Goal: Find contact information: Find contact information

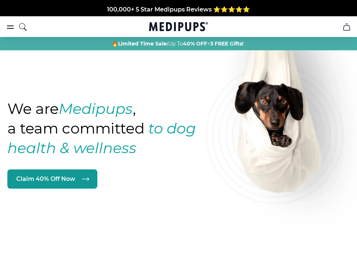
click at [23, 24] on icon "search" at bounding box center [22, 27] width 9 height 18
click at [10, 26] on icon "burger-menu" at bounding box center [10, 27] width 6 height 3
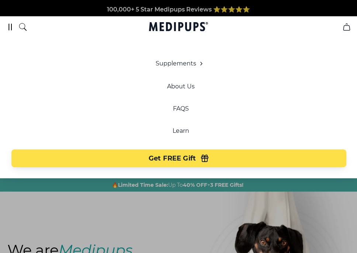
click at [10, 25] on icon "burger-menu" at bounding box center [10, 27] width 9 height 9
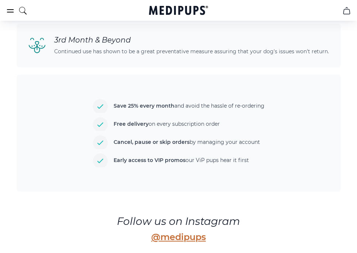
scroll to position [1949, 0]
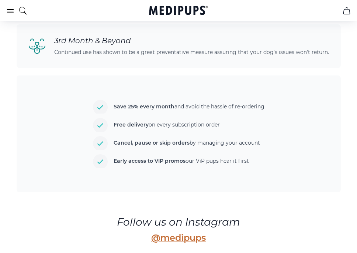
click at [100, 138] on li "Cancel, pause or skip orders by managing your account" at bounding box center [179, 143] width 172 height 14
click at [183, 139] on strong "Cancel, pause or skip orders" at bounding box center [152, 142] width 76 height 7
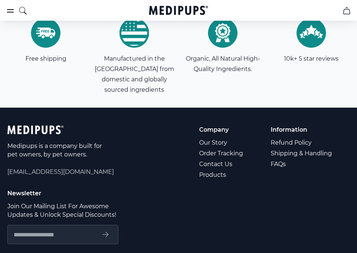
scroll to position [2455, 0]
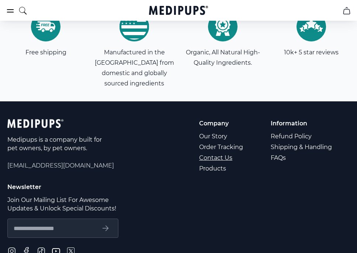
click at [220, 152] on link "Contact Us" at bounding box center [221, 157] width 45 height 11
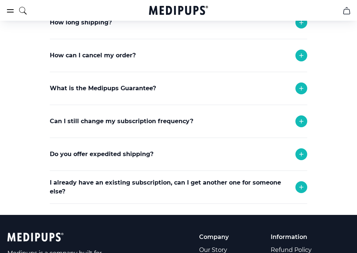
scroll to position [202, 0]
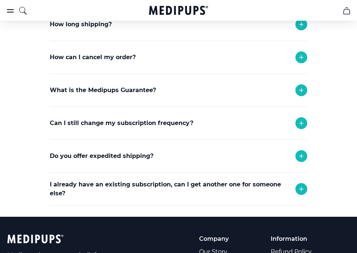
click at [268, 55] on icon at bounding box center [301, 57] width 9 height 9
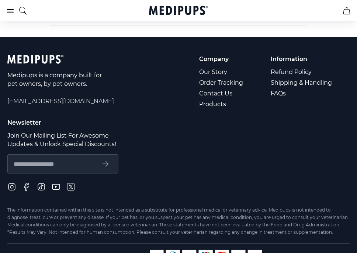
scroll to position [430, 0]
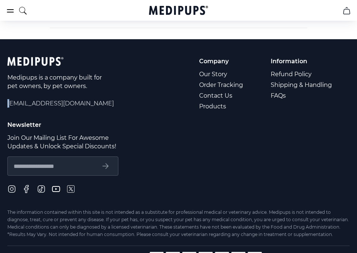
drag, startPoint x: 9, startPoint y: 103, endPoint x: 0, endPoint y: 107, distance: 9.6
click at [1, 104] on footer "Medipups is a company built for pet owners, by pet owners. [EMAIL_ADDRESS][DOMA…" at bounding box center [178, 162] width 357 height 246
click at [84, 103] on span "[EMAIL_ADDRESS][DOMAIN_NAME]" at bounding box center [60, 103] width 107 height 8
drag, startPoint x: 84, startPoint y: 104, endPoint x: 0, endPoint y: 116, distance: 85.0
click at [0, 116] on footer "Medipups is a company built for pet owners, by pet owners. [EMAIL_ADDRESS][DOMA…" at bounding box center [178, 162] width 357 height 246
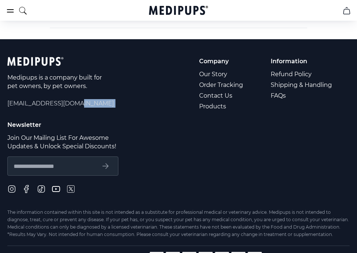
drag, startPoint x: 87, startPoint y: 102, endPoint x: 25, endPoint y: 121, distance: 64.0
click at [24, 119] on div "Medipups is a company built for pet owners, by pet owners. [EMAIL_ADDRESS][DOMA…" at bounding box center [178, 132] width 343 height 151
click at [83, 101] on span "[EMAIL_ADDRESS][DOMAIN_NAME]" at bounding box center [60, 103] width 107 height 8
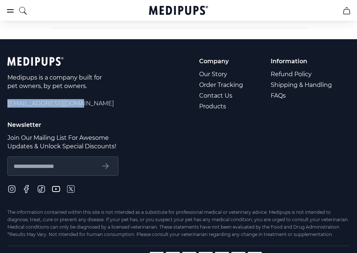
drag, startPoint x: 83, startPoint y: 102, endPoint x: 7, endPoint y: 106, distance: 76.1
click at [8, 104] on span "[EMAIL_ADDRESS][DOMAIN_NAME]" at bounding box center [60, 103] width 107 height 8
copy span "[EMAIL_ADDRESS][DOMAIN_NAME]"
